Goal: Use online tool/utility

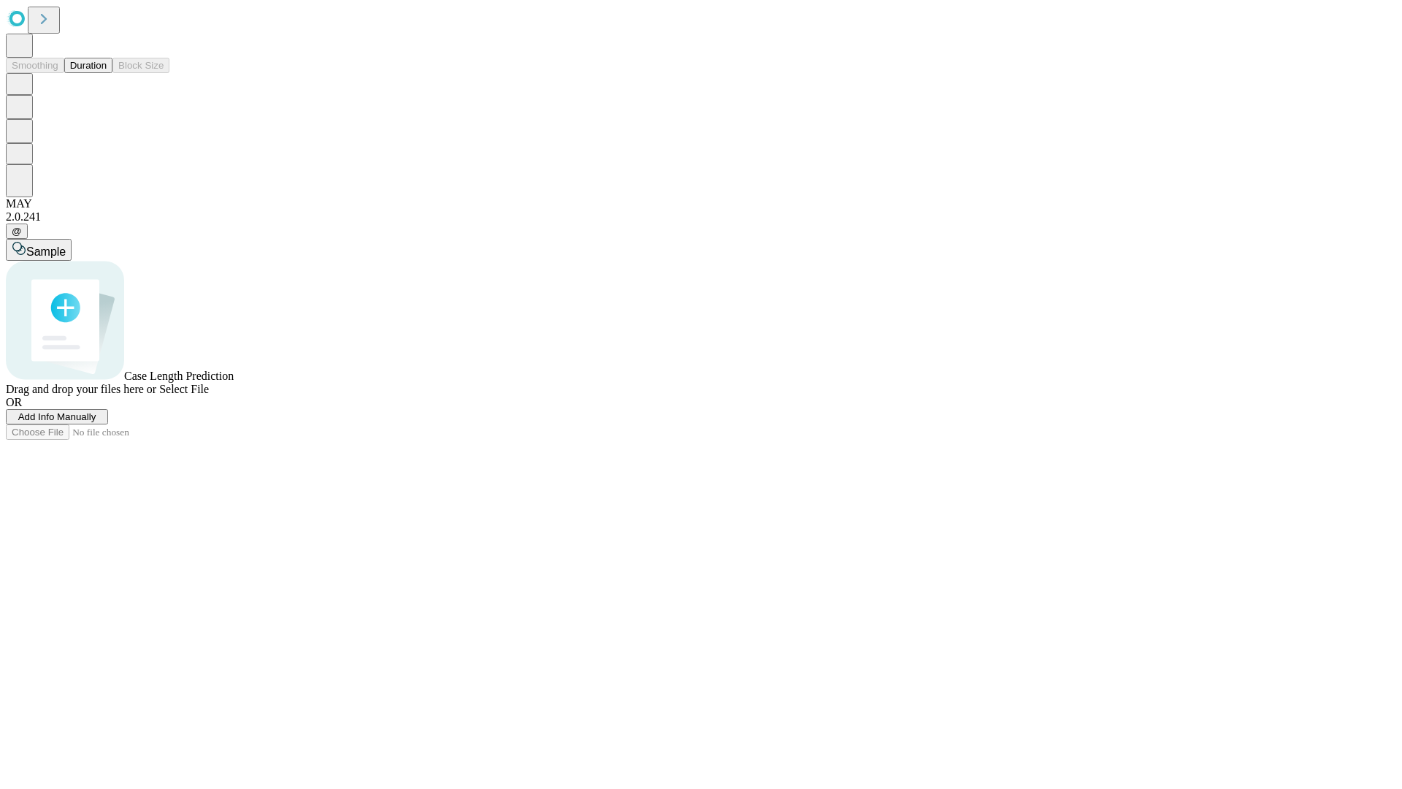
click at [107, 73] on button "Duration" at bounding box center [88, 65] width 48 height 15
click at [209, 395] on span "Select File" at bounding box center [184, 389] width 50 height 12
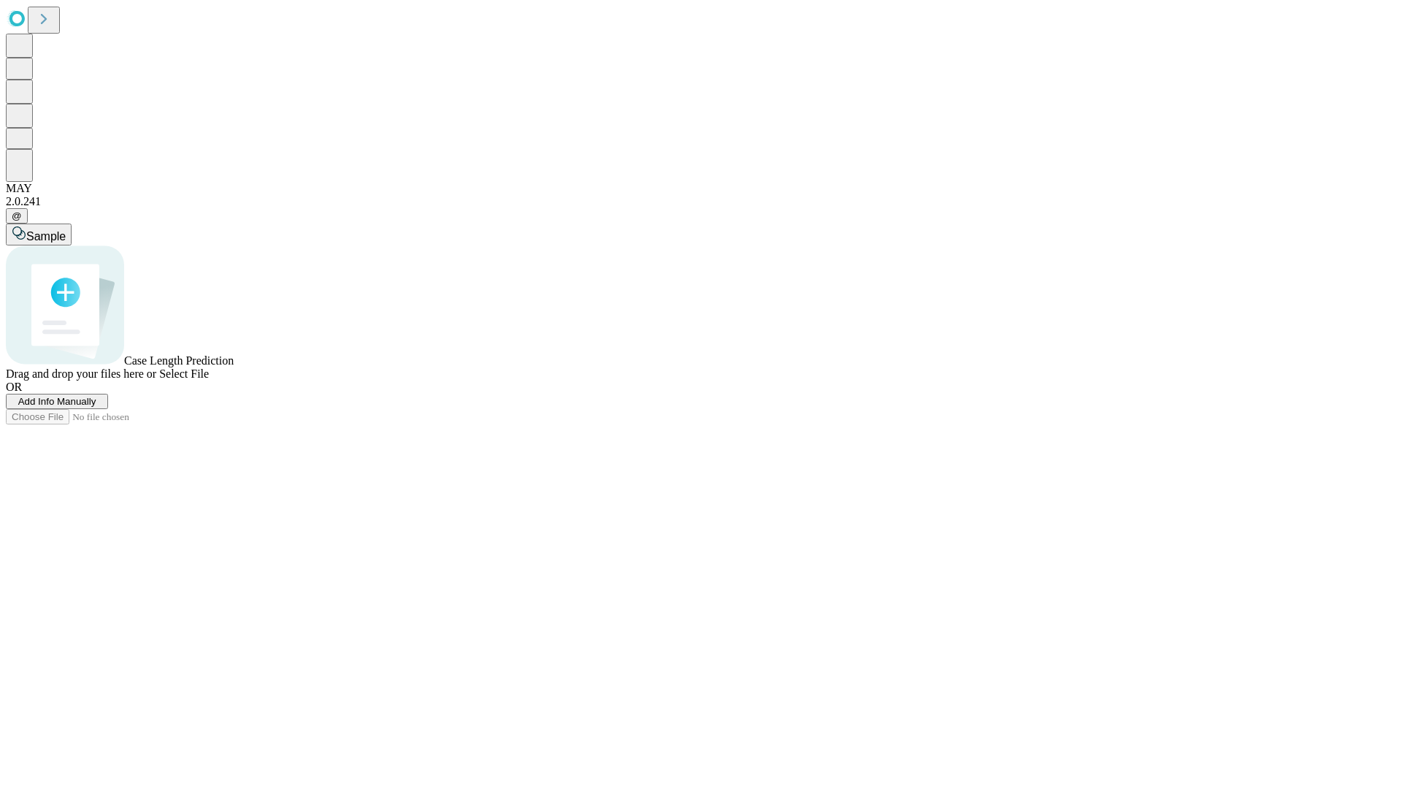
click at [209, 380] on span "Select File" at bounding box center [184, 373] width 50 height 12
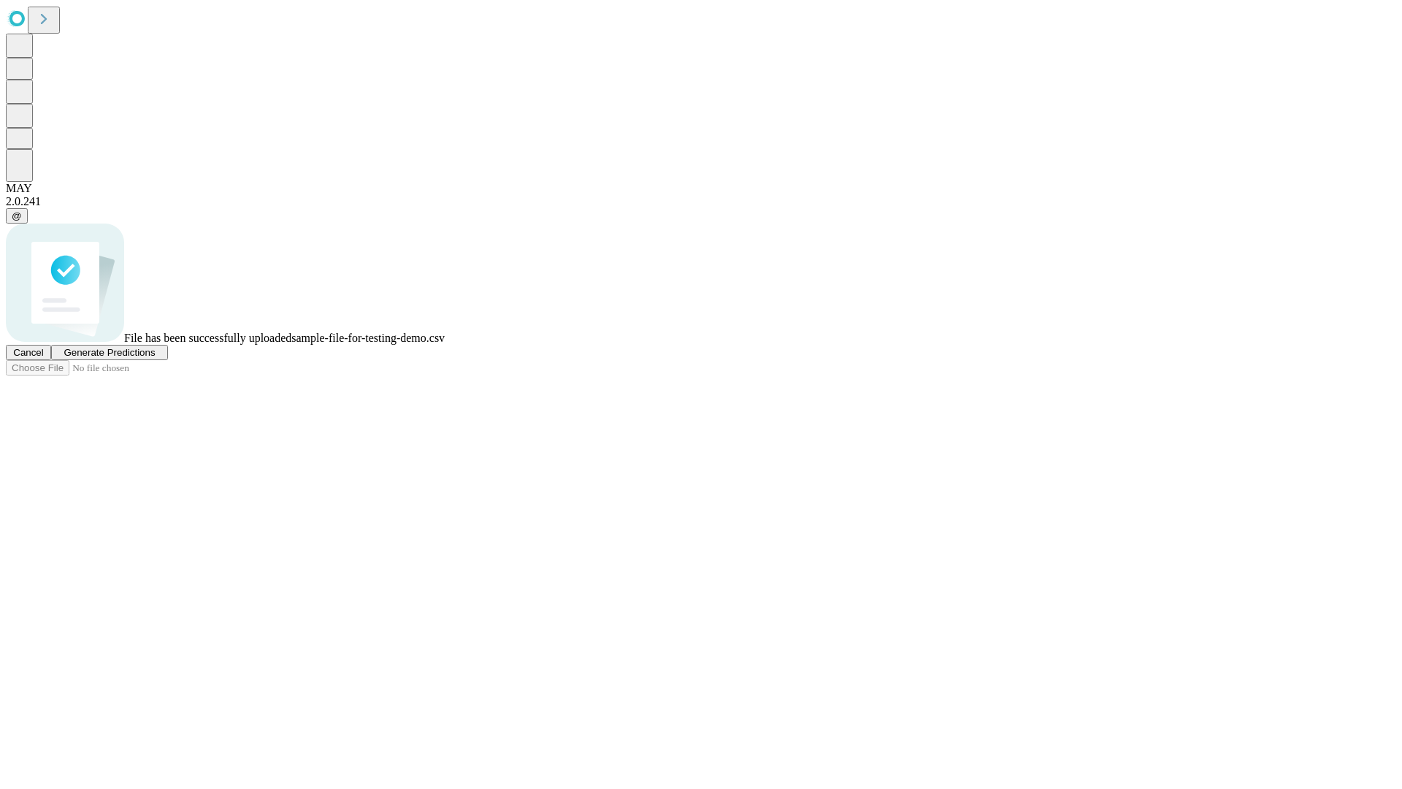
click at [155, 358] on span "Generate Predictions" at bounding box center [109, 352] width 91 height 11
